Goal: Information Seeking & Learning: Learn about a topic

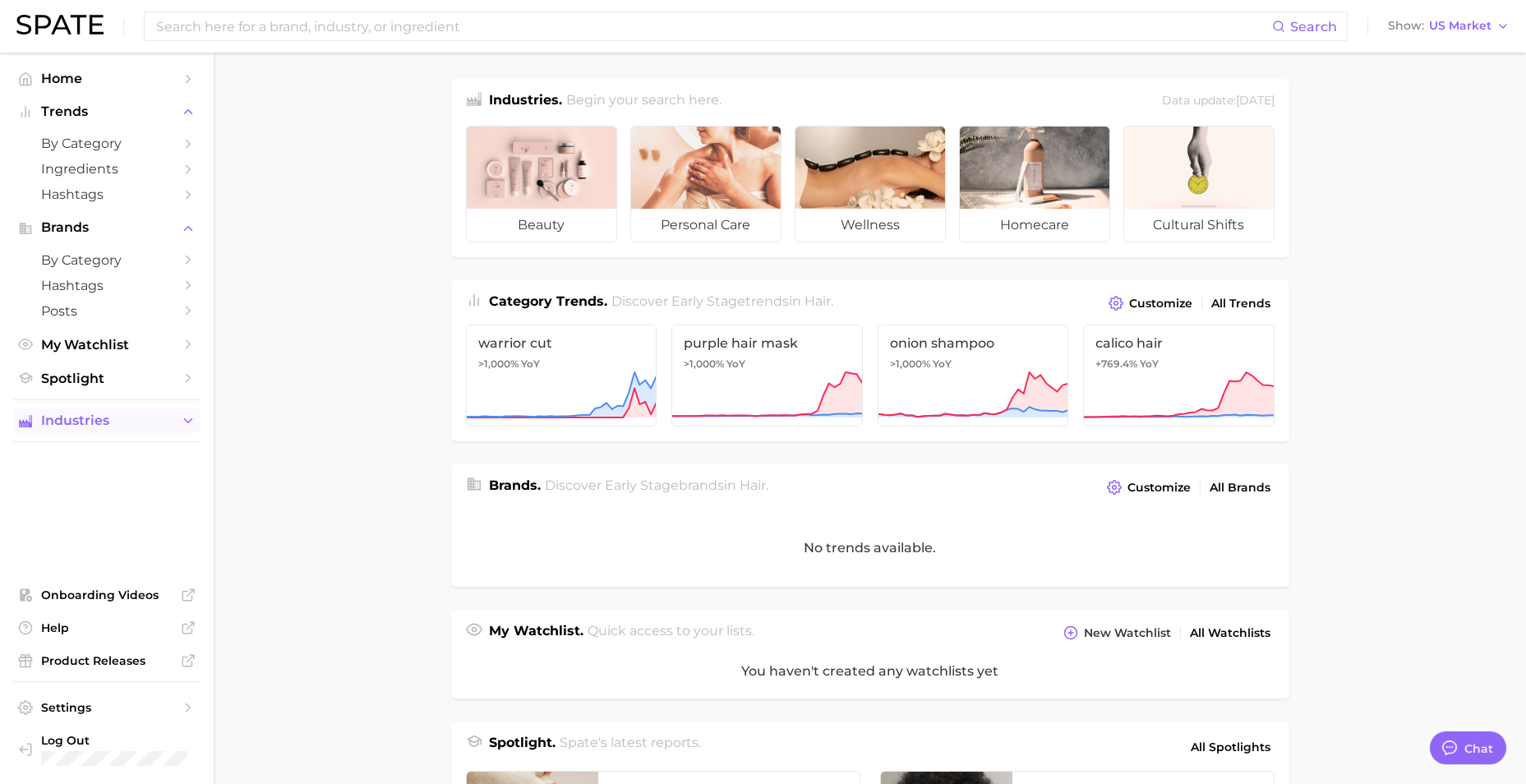
click at [141, 416] on span "Industries" at bounding box center [106, 421] width 131 height 15
click at [139, 546] on span "cultural shifts" at bounding box center [106, 554] width 131 height 16
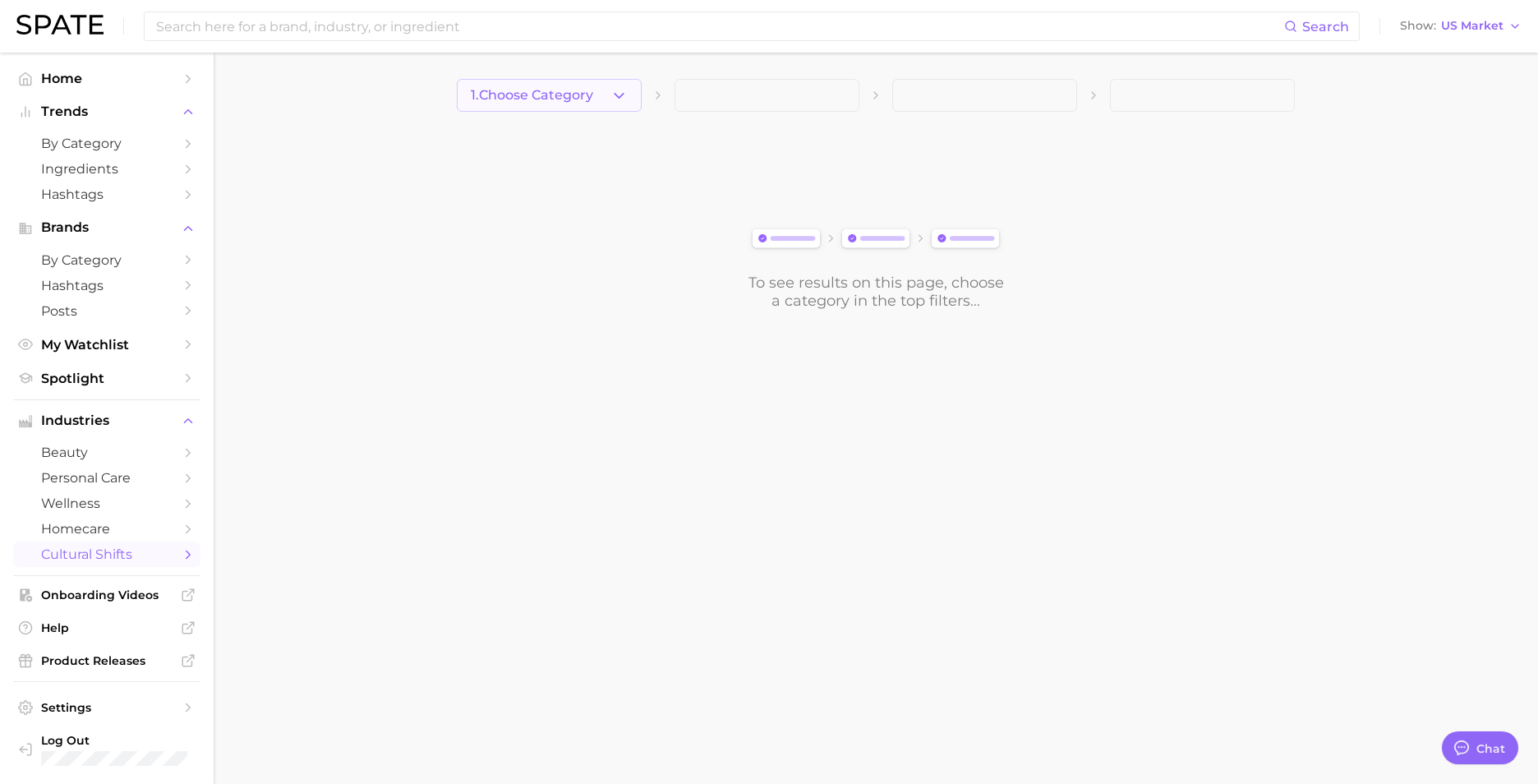
click at [600, 99] on button "1. Choose Category" at bounding box center [549, 94] width 185 height 33
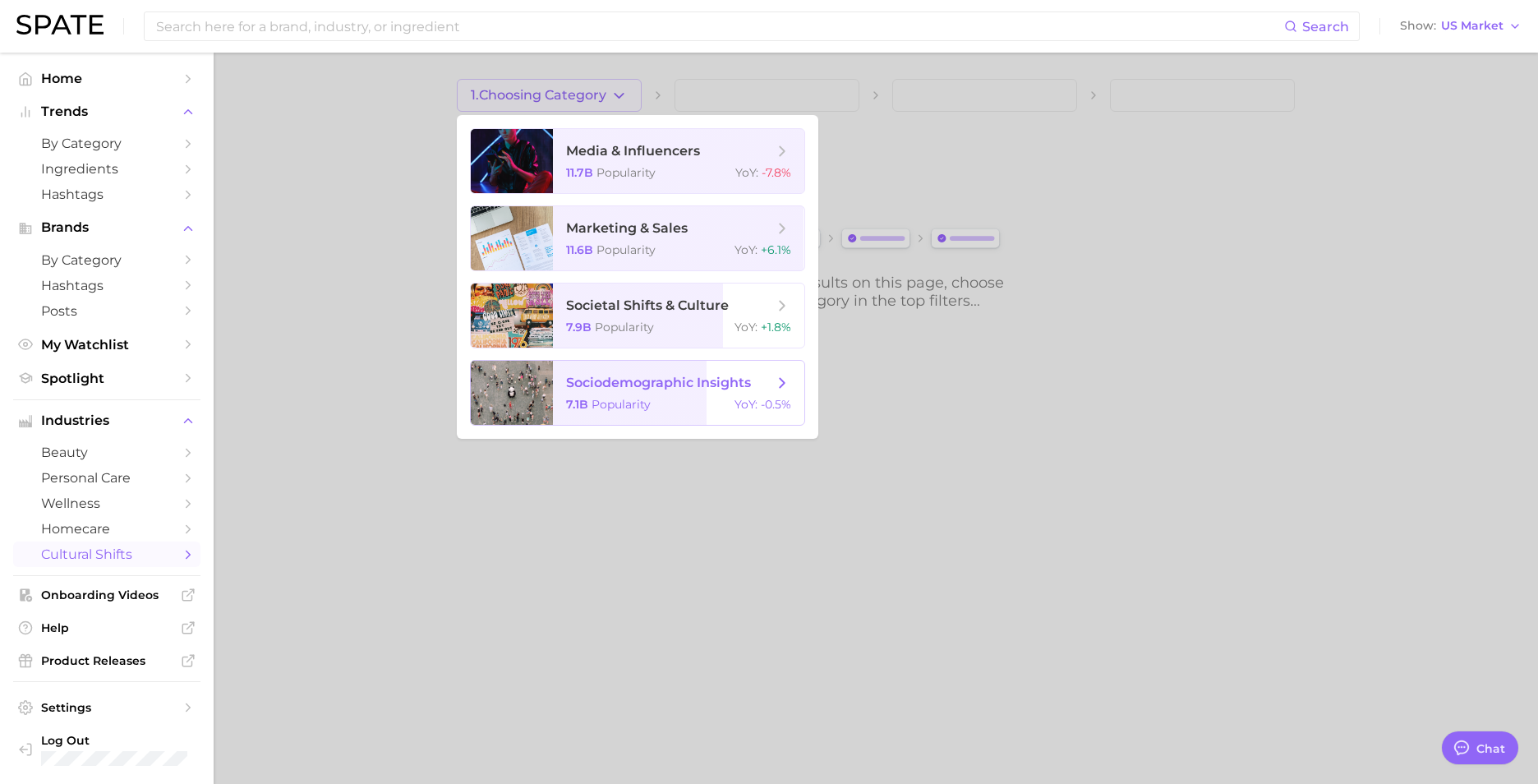
click at [629, 400] on span "Popularity" at bounding box center [620, 404] width 59 height 15
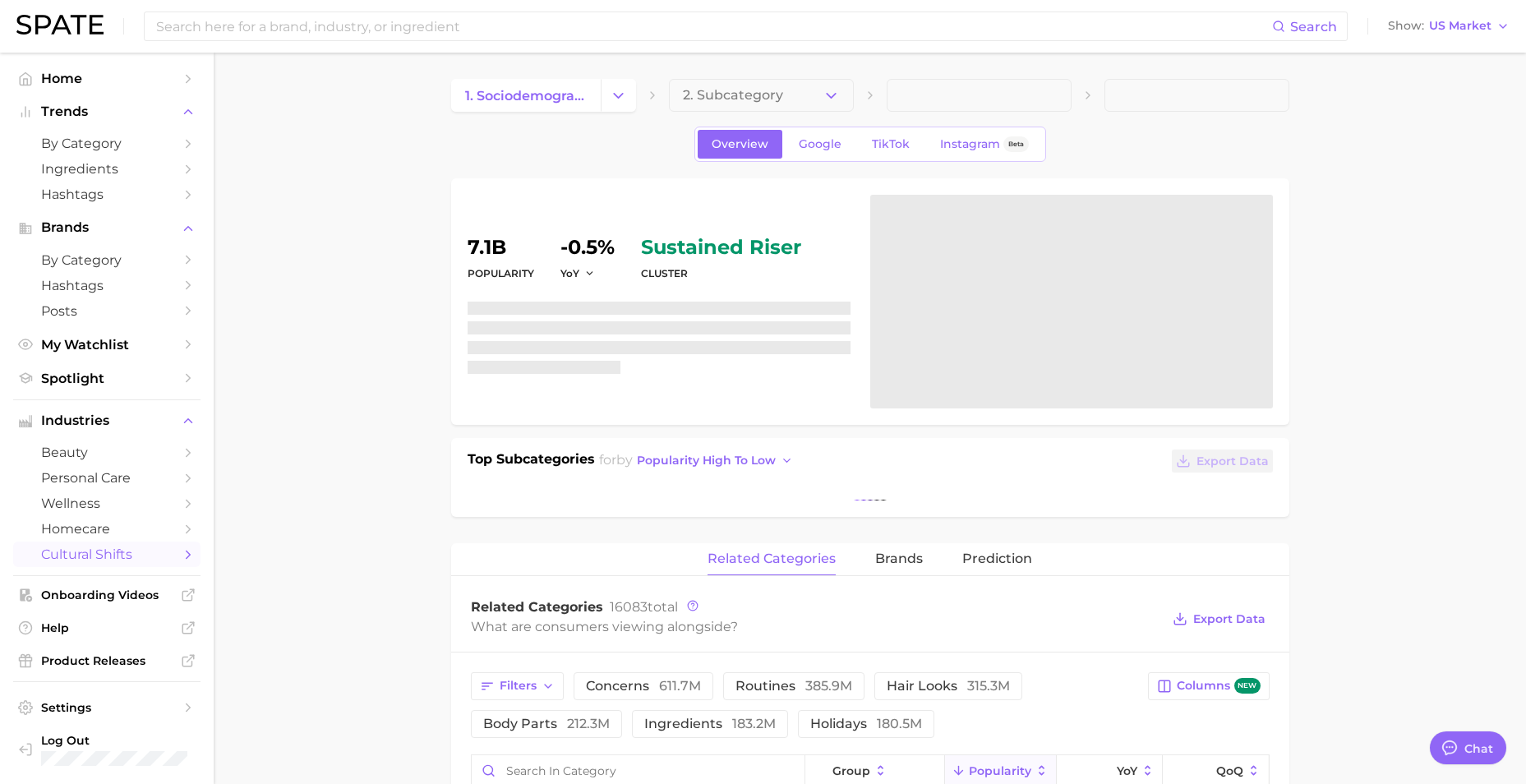
type textarea "x"
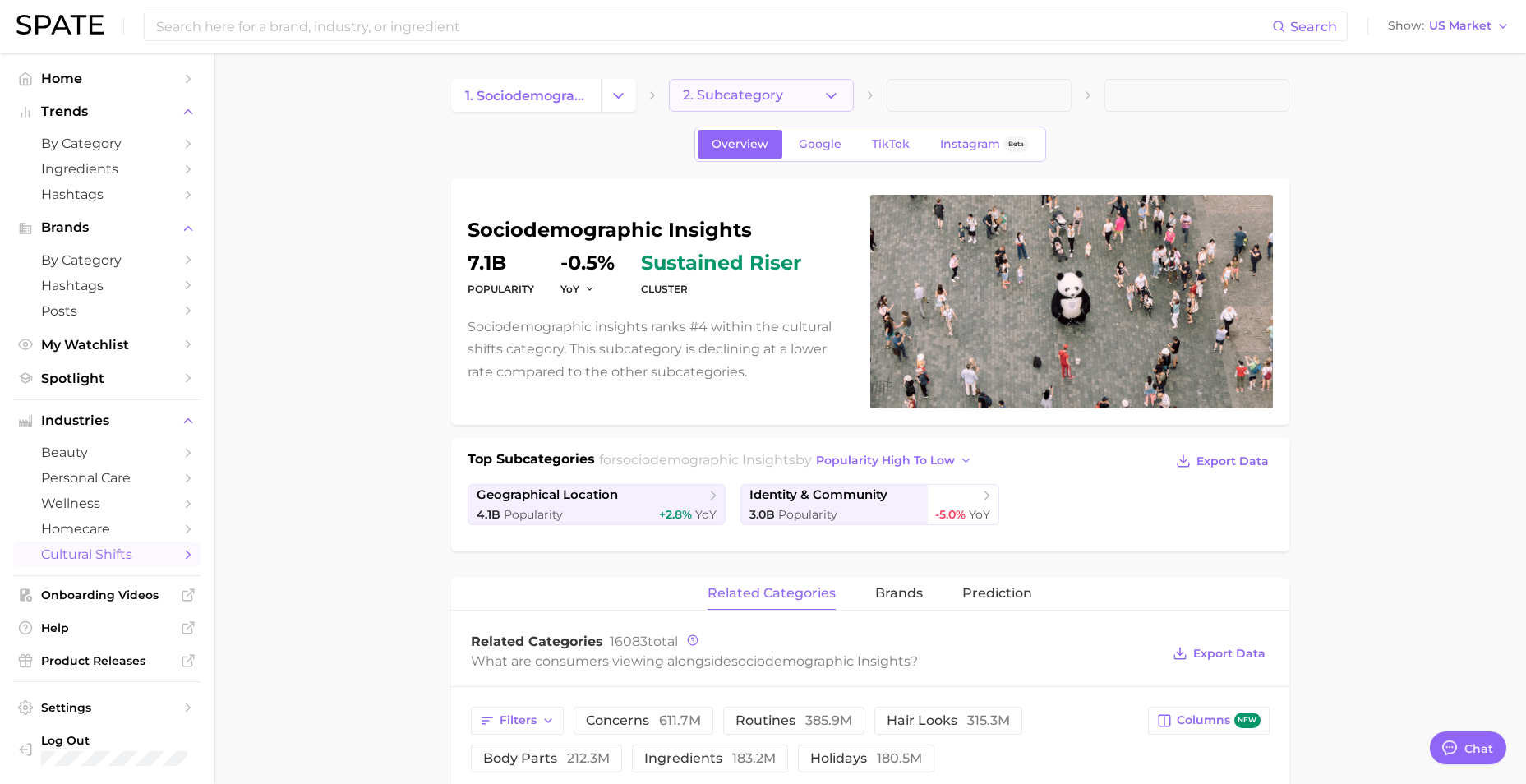
click at [763, 94] on span "2. Subcategory" at bounding box center [733, 95] width 100 height 15
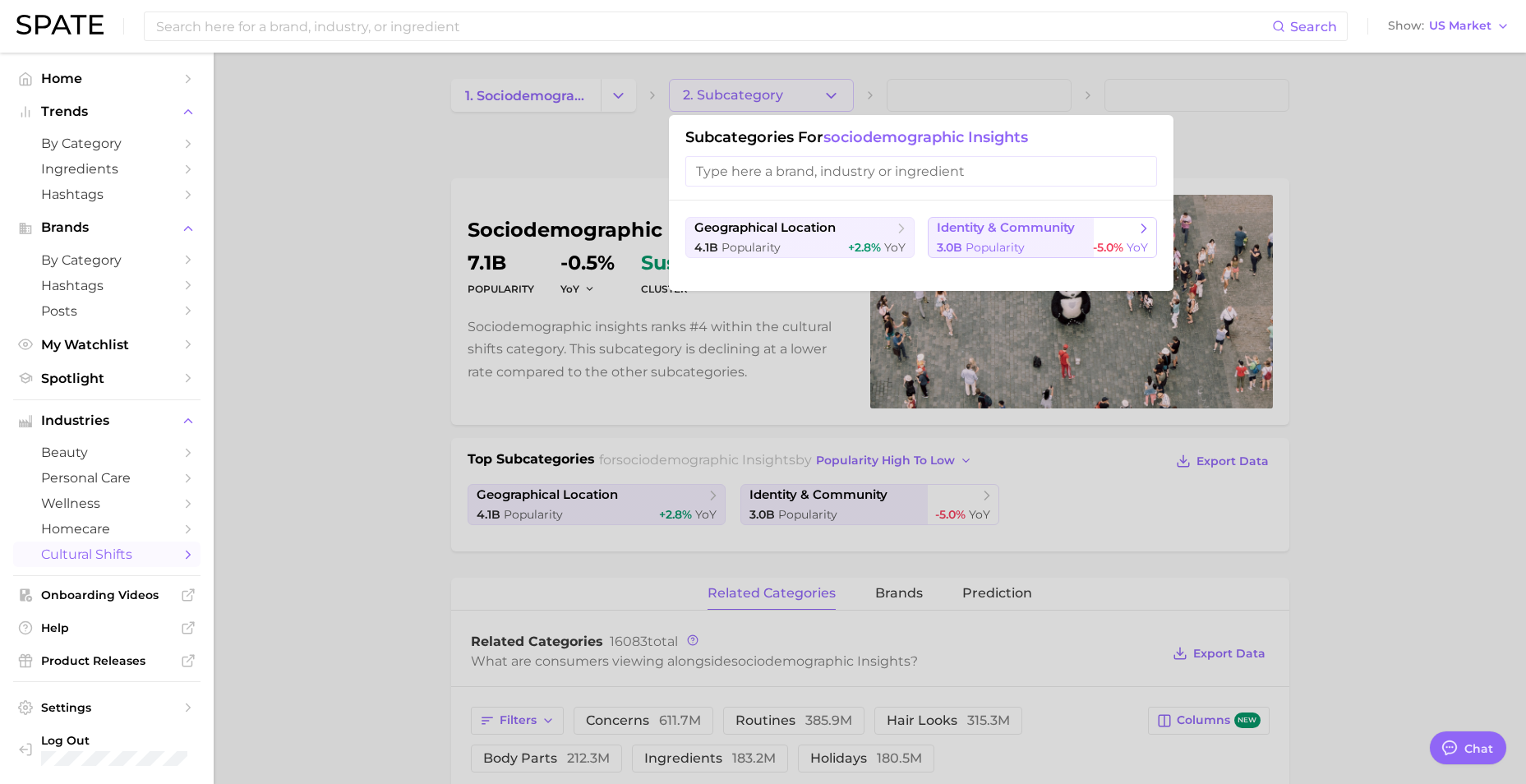
click at [993, 225] on span "identity & community" at bounding box center [1006, 228] width 138 height 16
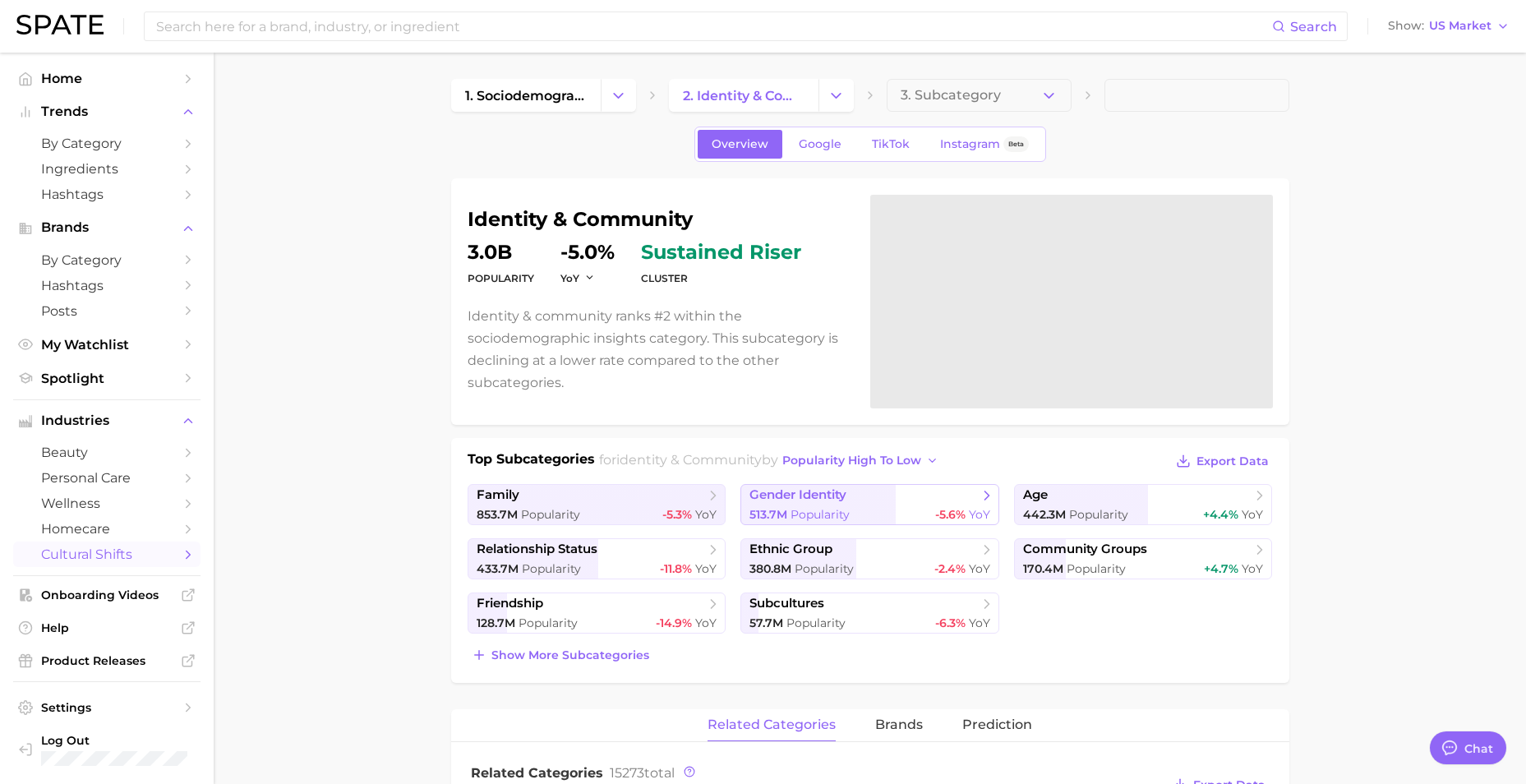
click at [940, 493] on span "gender identity" at bounding box center [864, 495] width 229 height 17
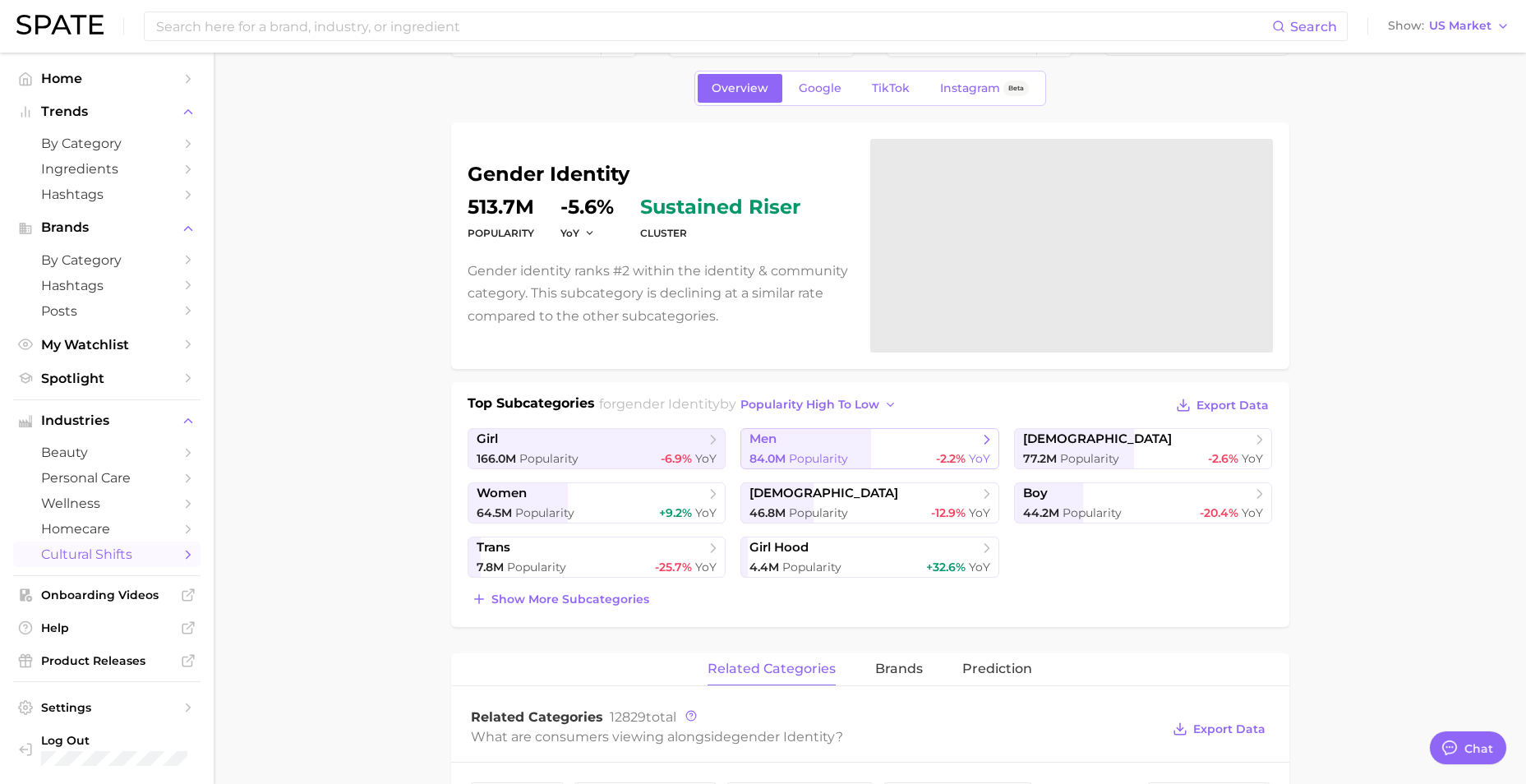
scroll to position [82, 0]
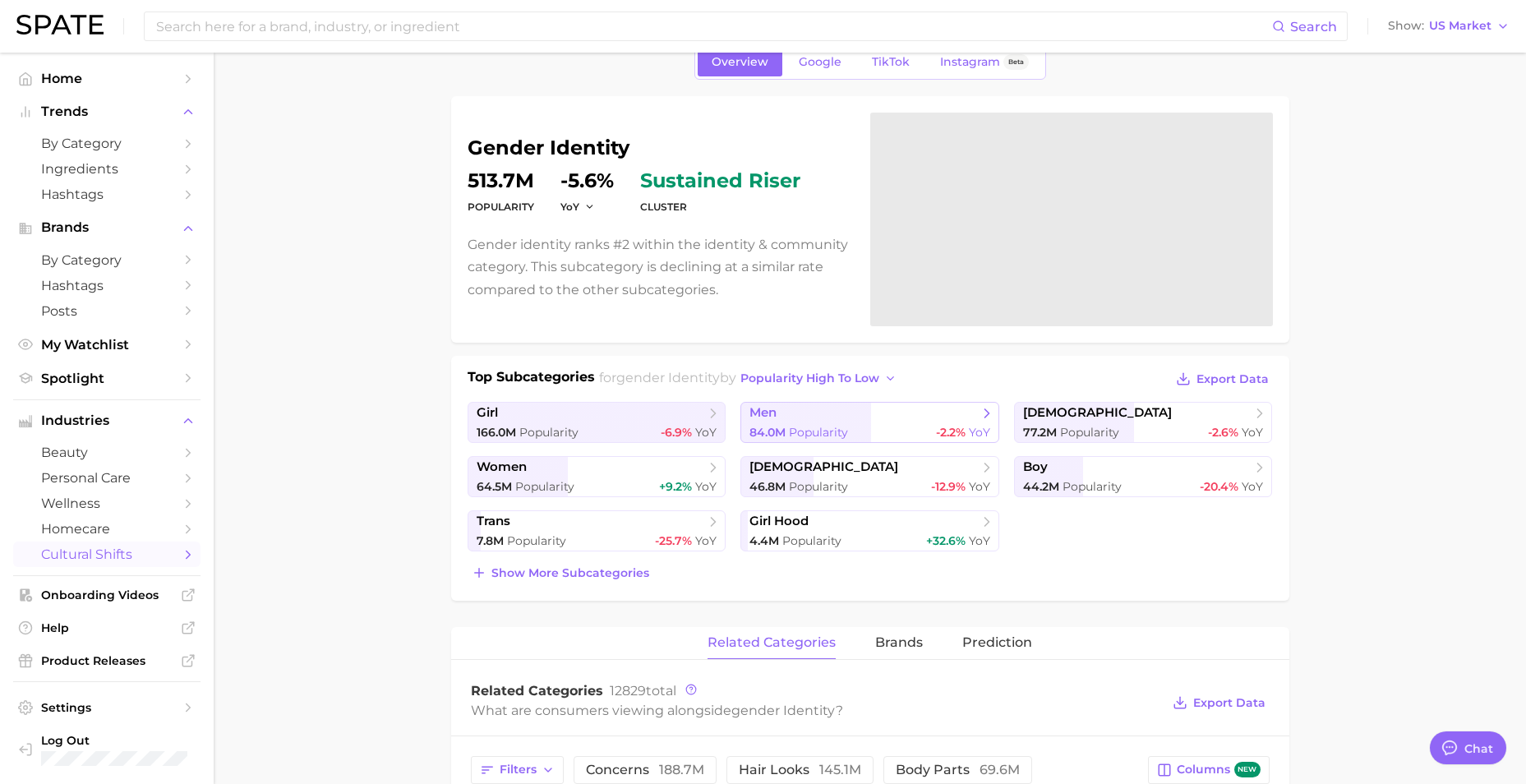
click at [943, 407] on span "men" at bounding box center [864, 413] width 229 height 17
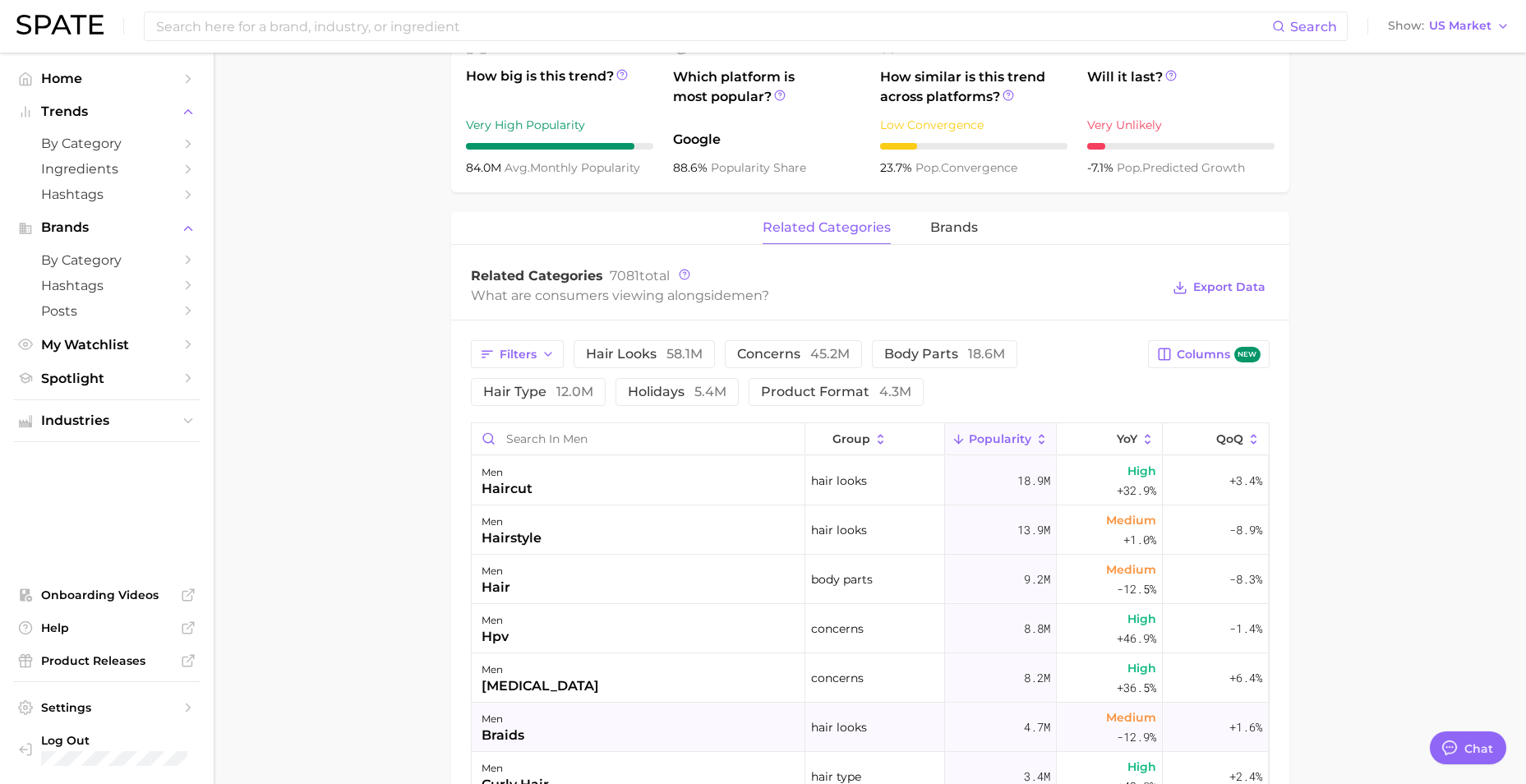
scroll to position [575, 0]
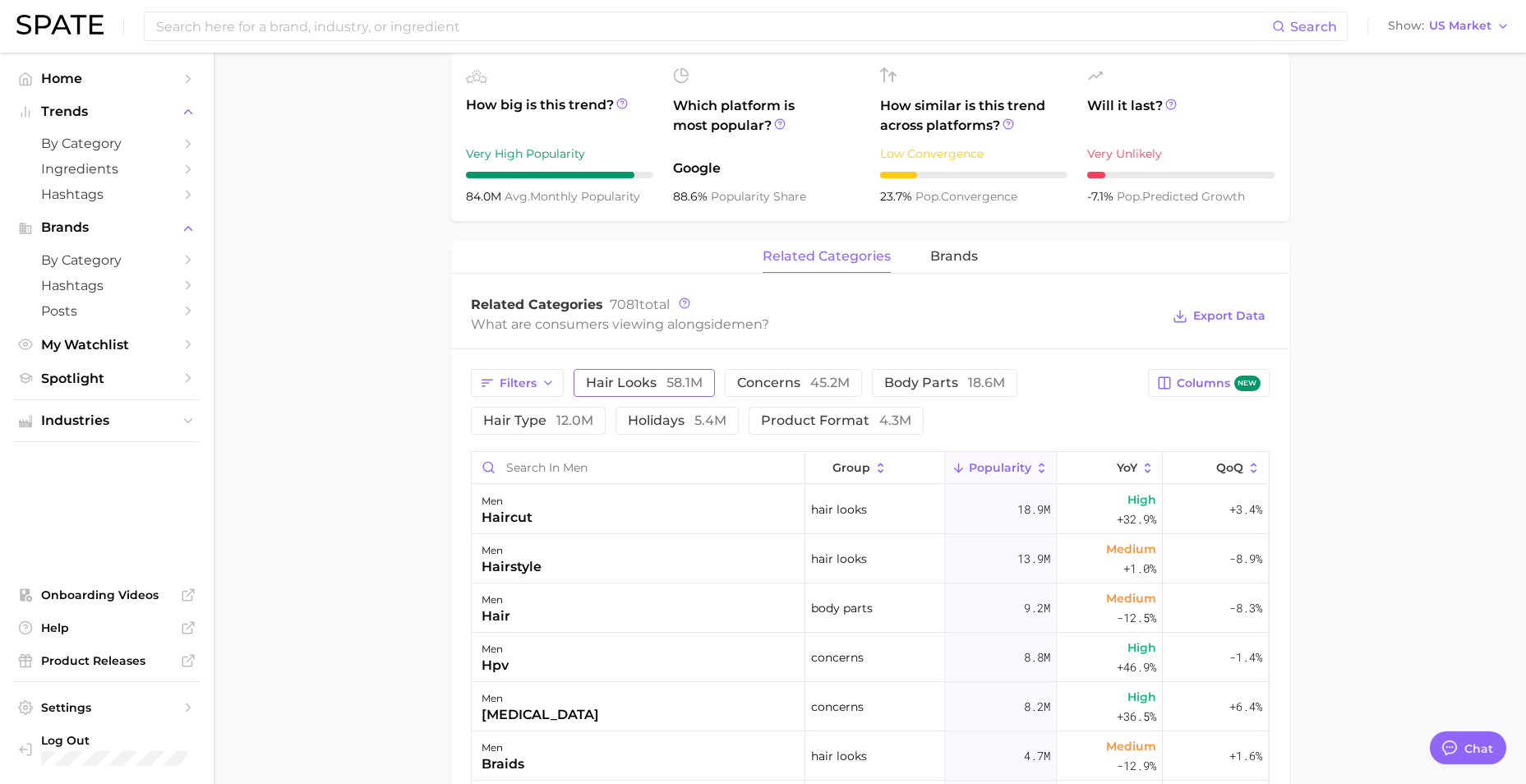
click at [693, 381] on span "58.1m" at bounding box center [684, 382] width 36 height 16
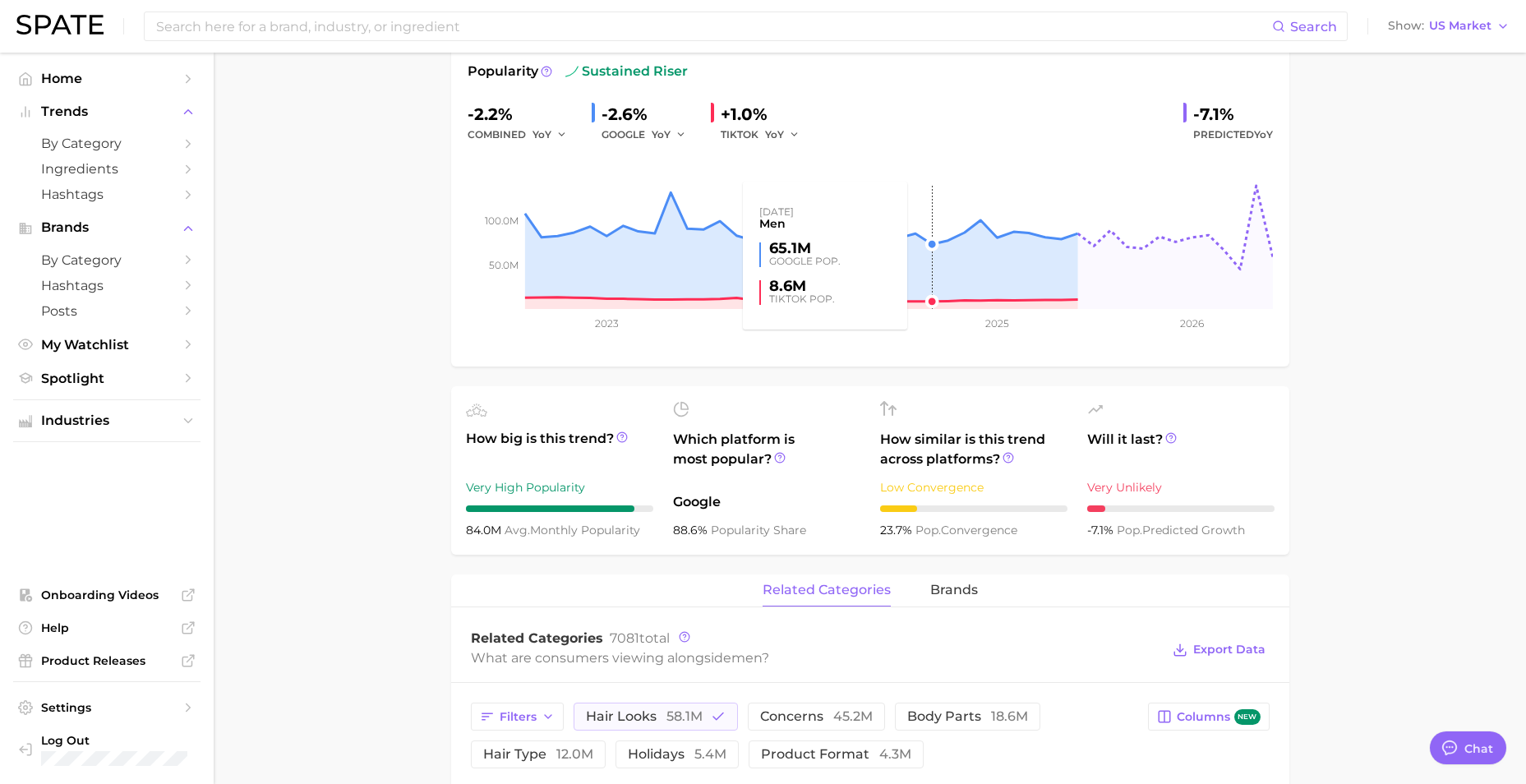
scroll to position [246, 0]
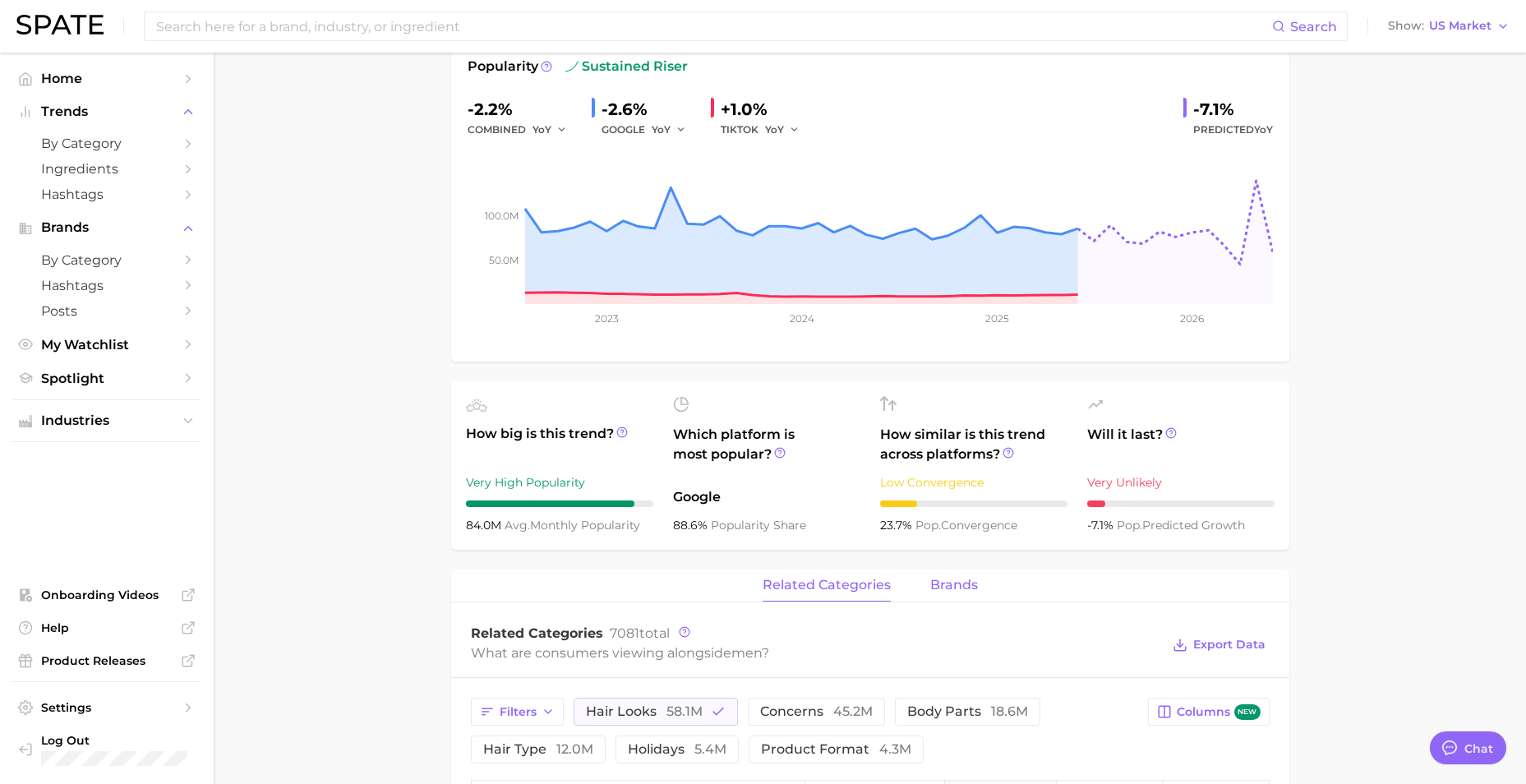
click at [949, 576] on button "brands" at bounding box center [954, 585] width 48 height 32
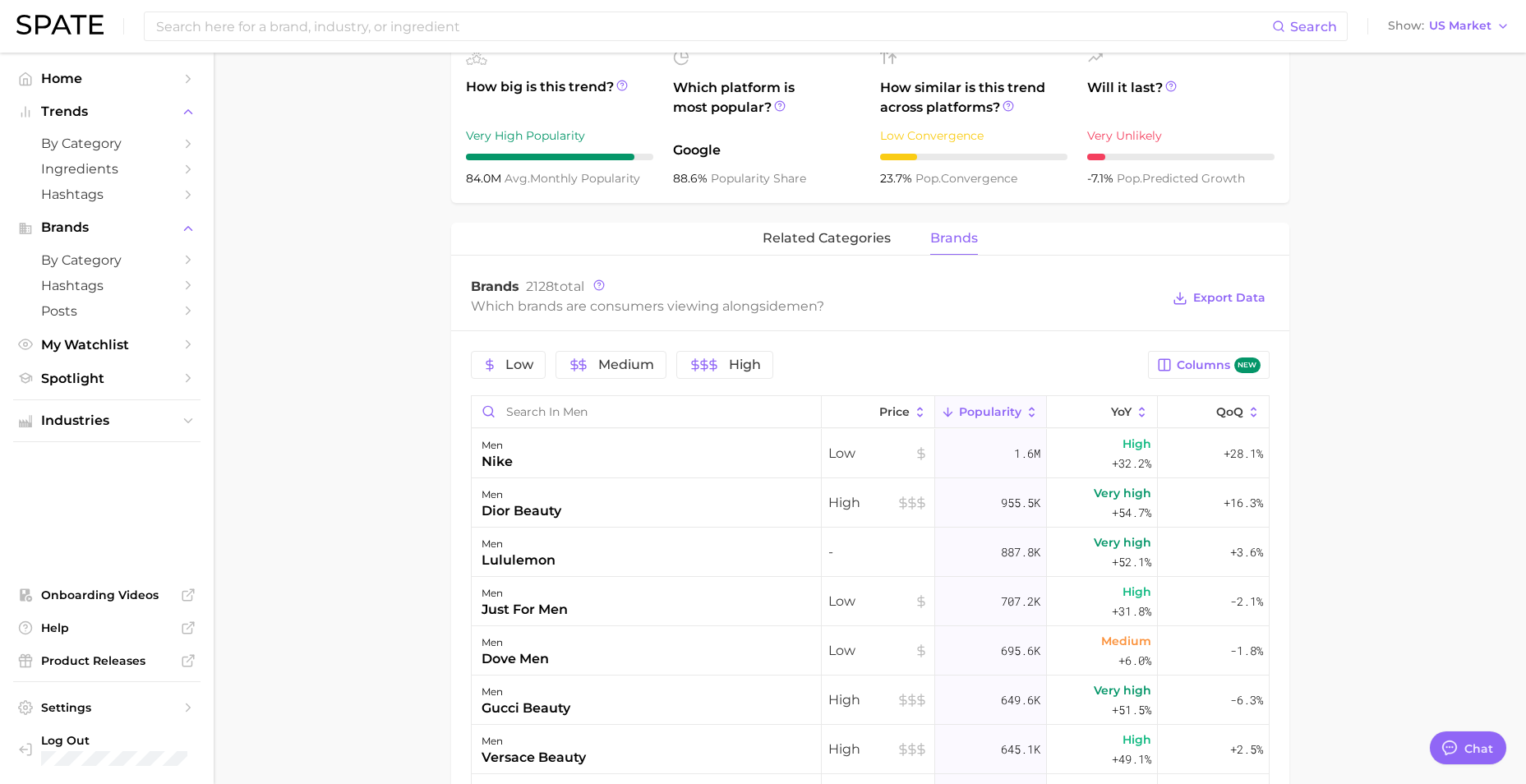
scroll to position [575, 0]
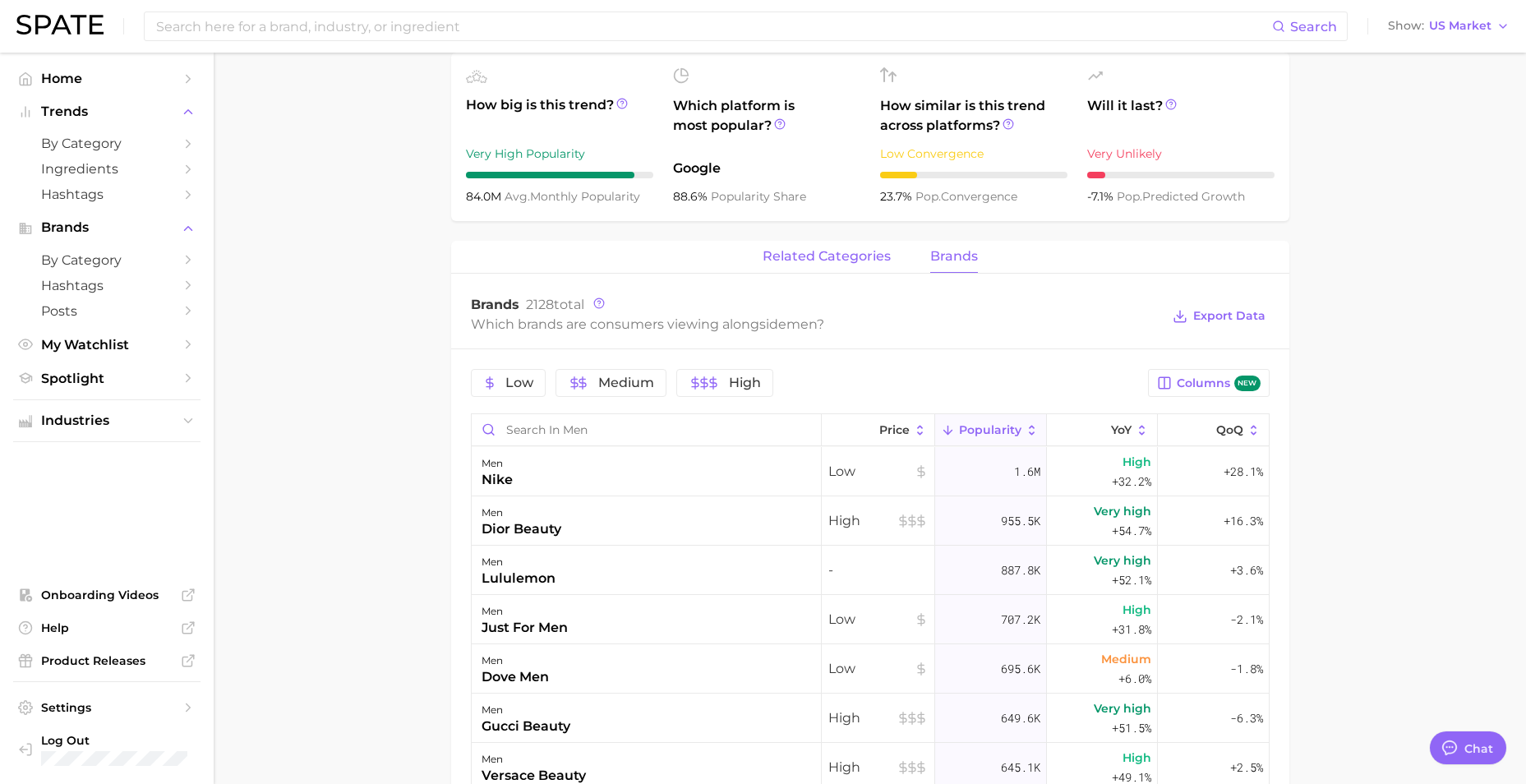
click at [806, 262] on span "related categories" at bounding box center [826, 256] width 128 height 15
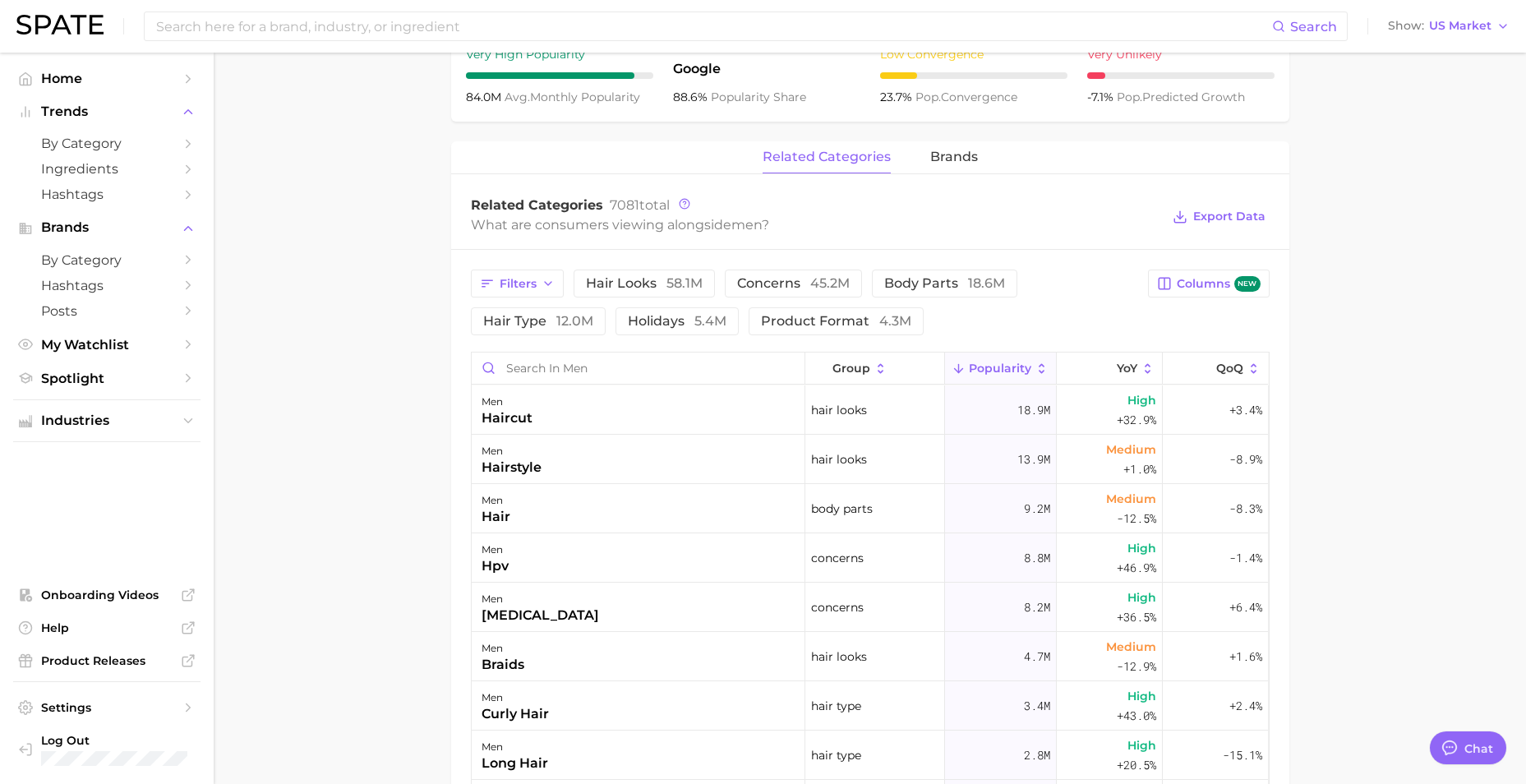
scroll to position [635, 0]
